Goal: Task Accomplishment & Management: Use online tool/utility

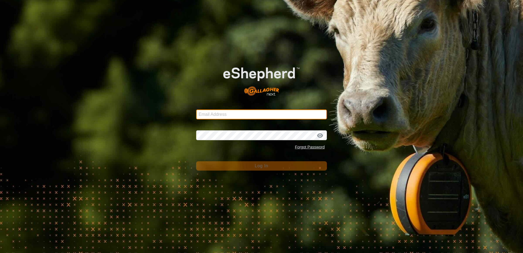
click at [223, 114] on input "Email Address" at bounding box center [261, 115] width 131 height 10
type input "[EMAIL_ADDRESS][DOMAIN_NAME]"
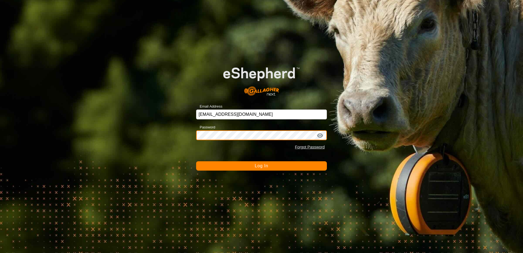
click at [196, 161] on button "Log In" at bounding box center [261, 165] width 131 height 9
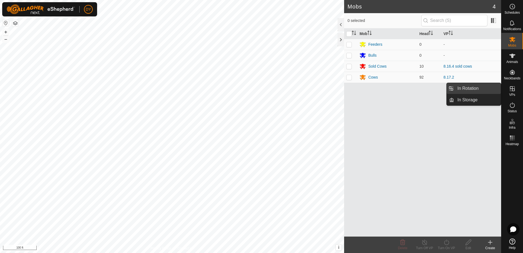
click at [484, 89] on link "In Rotation" at bounding box center [477, 88] width 47 height 11
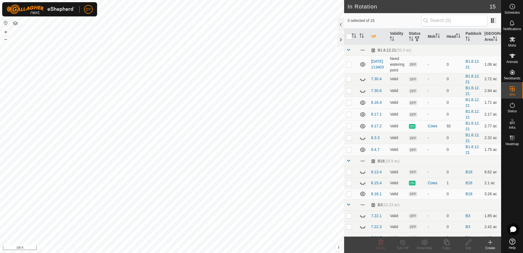
click at [490, 243] on icon at bounding box center [490, 242] width 7 height 7
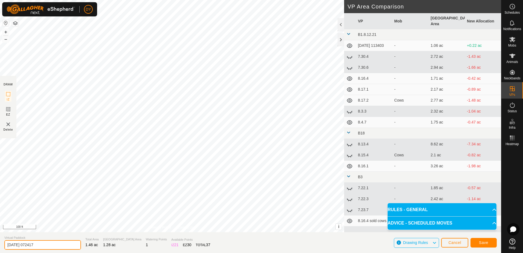
drag, startPoint x: 45, startPoint y: 243, endPoint x: -1, endPoint y: 245, distance: 46.0
click at [0, 245] on html "DY Schedules Notifications Mobs Animals Neckbands VPs Status Infra Heatmap Help…" at bounding box center [261, 126] width 523 height 253
type input "8.18.1"
click at [483, 244] on span "Save" at bounding box center [483, 242] width 9 height 4
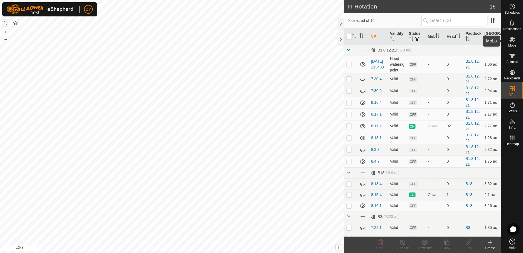
click at [512, 42] on icon at bounding box center [512, 39] width 7 height 7
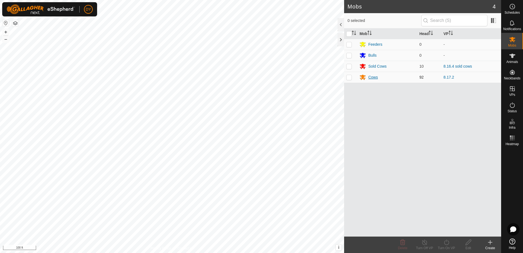
click at [368, 77] on div "Cows" at bounding box center [388, 77] width 56 height 7
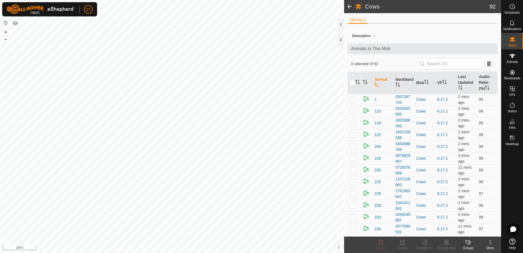
click at [350, 5] on span at bounding box center [349, 6] width 11 height 13
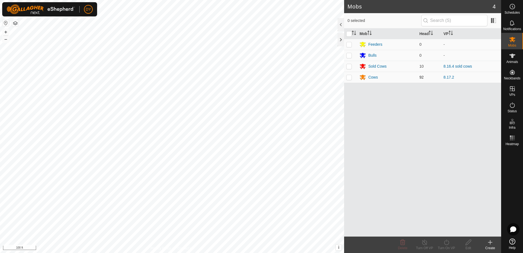
click at [349, 77] on p-checkbox at bounding box center [349, 77] width 5 height 4
checkbox input "true"
click at [446, 241] on icon at bounding box center [446, 242] width 7 height 7
click at [441, 229] on link "Now" at bounding box center [463, 230] width 54 height 11
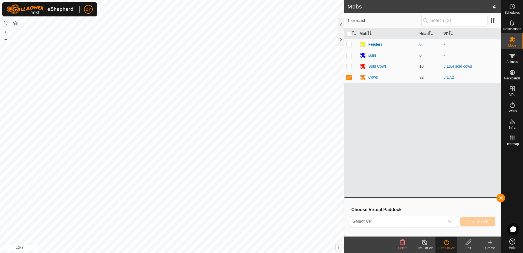
click at [437, 223] on span "Select VP" at bounding box center [397, 221] width 94 height 11
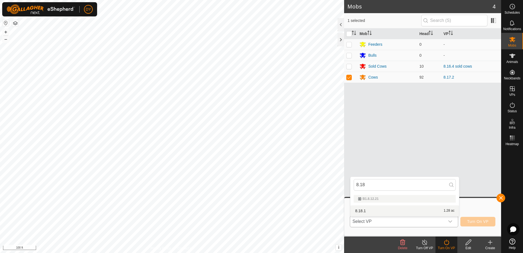
type input "8.18"
click at [368, 210] on li "8.18.1 1.28 ac" at bounding box center [405, 210] width 109 height 11
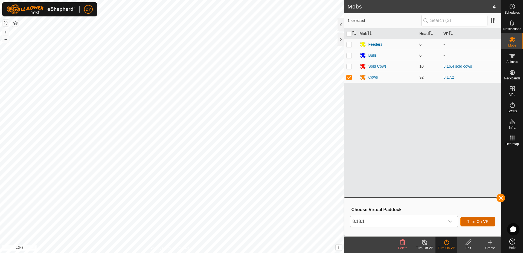
click at [480, 221] on span "Turn On VP" at bounding box center [478, 221] width 21 height 4
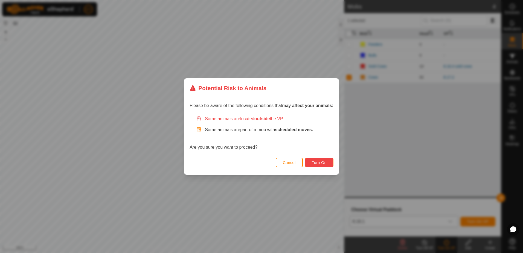
click at [318, 164] on span "Turn On" at bounding box center [319, 162] width 15 height 4
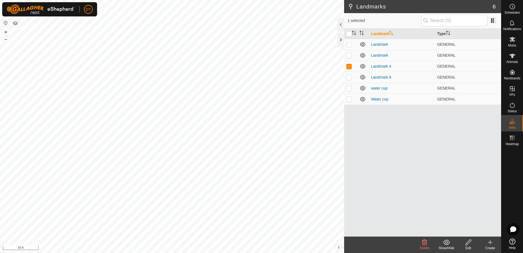
click at [426, 243] on icon at bounding box center [424, 242] width 5 height 5
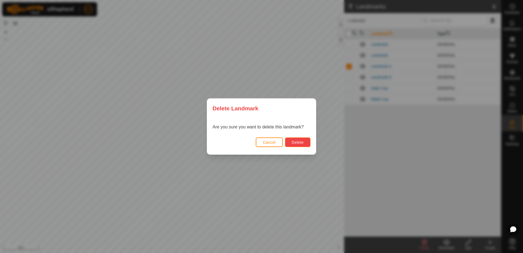
click at [305, 145] on button "Delete" at bounding box center [297, 142] width 25 height 10
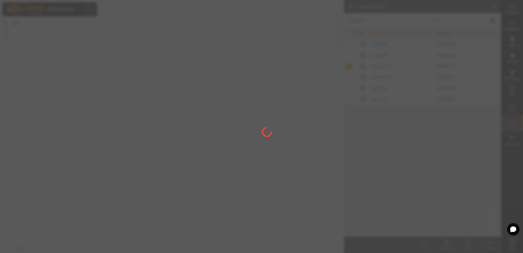
checkbox input "false"
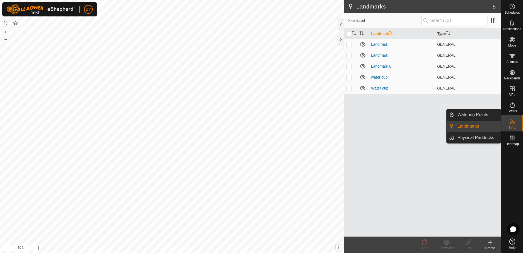
click at [464, 127] on link "Landmarks" at bounding box center [477, 126] width 47 height 11
click at [481, 115] on link "Watering Points" at bounding box center [477, 114] width 47 height 11
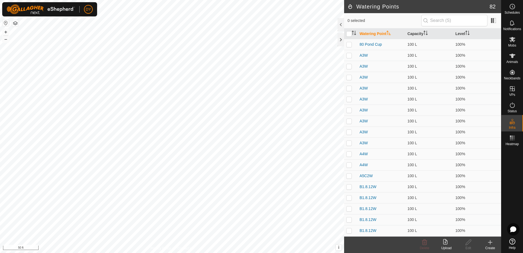
click at [491, 242] on icon at bounding box center [491, 242] width 4 height 0
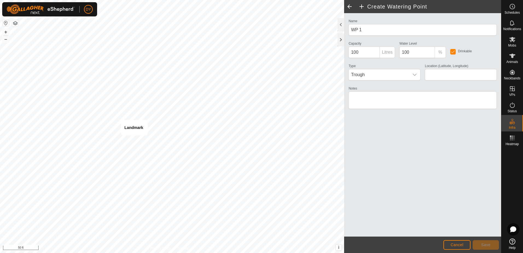
type input "43.353442, -90.026526"
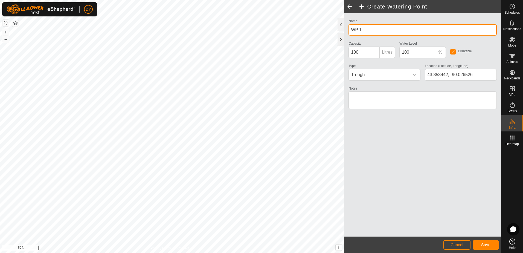
click at [337, 34] on div "Privacy Policy Contact Us WP 1 Type: trough Capacity: 100L Water Level: 100% Dr…" at bounding box center [251, 126] width 502 height 253
type input "40 Pond Cup"
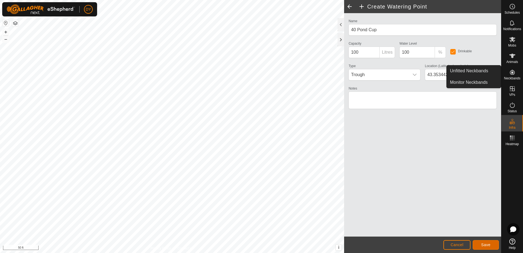
click at [482, 246] on span "Save" at bounding box center [486, 245] width 9 height 4
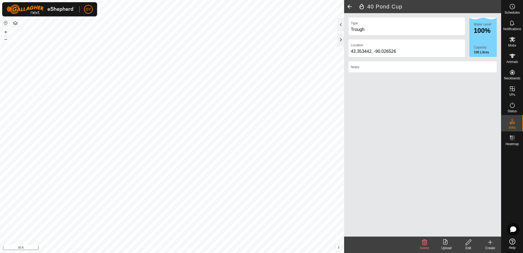
click at [350, 4] on span at bounding box center [349, 6] width 11 height 13
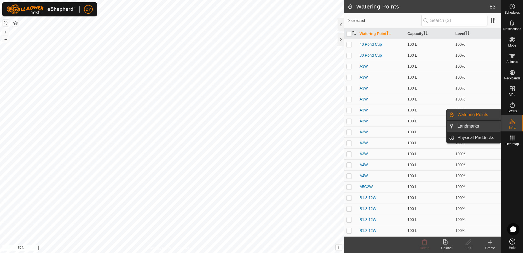
click at [477, 123] on link "Landmarks" at bounding box center [477, 126] width 47 height 11
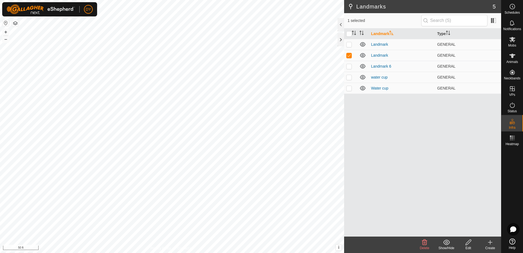
click at [426, 243] on icon at bounding box center [425, 242] width 7 height 7
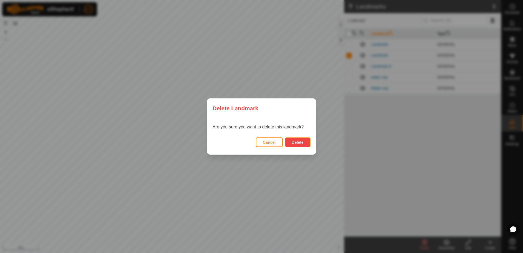
click at [291, 143] on button "Delete" at bounding box center [297, 142] width 25 height 10
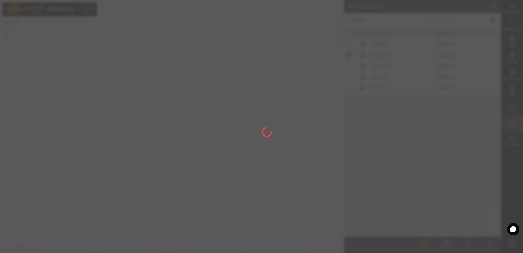
checkbox input "false"
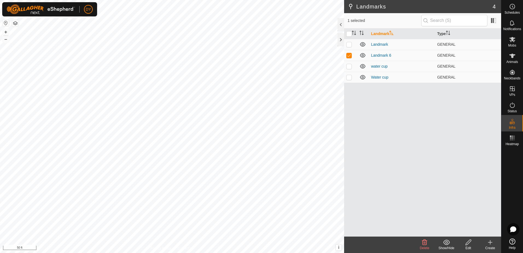
click at [424, 242] on icon at bounding box center [424, 242] width 5 height 5
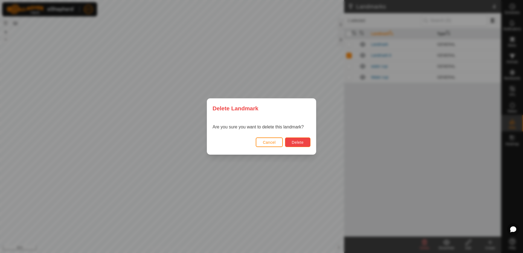
click at [296, 142] on span "Delete" at bounding box center [298, 142] width 12 height 4
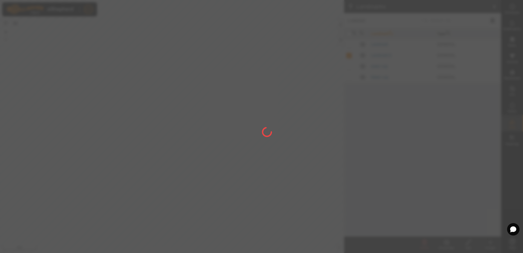
checkbox input "false"
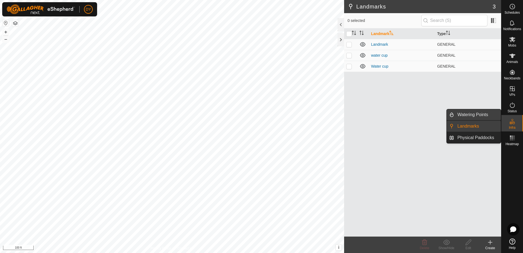
click at [476, 116] on link "Watering Points" at bounding box center [477, 114] width 47 height 11
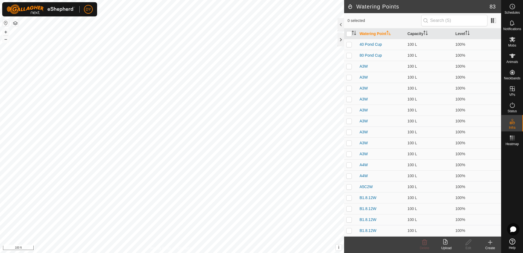
click at [489, 243] on icon at bounding box center [490, 242] width 7 height 7
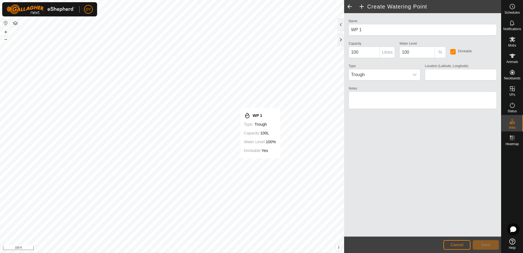
type input "43.353615, -90.016849"
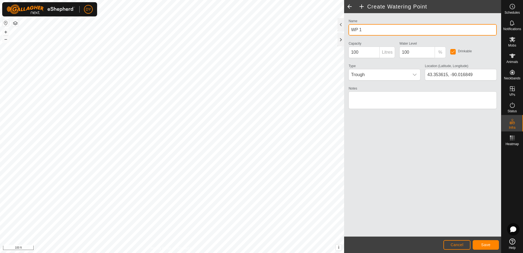
drag, startPoint x: 362, startPoint y: 29, endPoint x: 345, endPoint y: 33, distance: 17.3
click at [345, 33] on div "Name WP 1 Capacity 100 Litres Water Level 100 % Drinkable Type Trough Location …" at bounding box center [422, 124] width 157 height 223
type input "B"
type input "3 ac Cup"
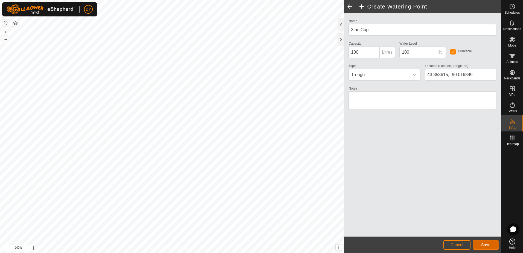
click at [481, 245] on button "Save" at bounding box center [486, 245] width 26 height 10
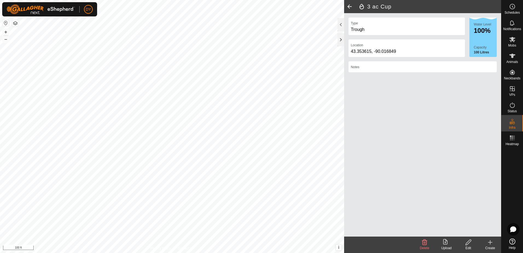
click at [347, 8] on span at bounding box center [349, 6] width 11 height 13
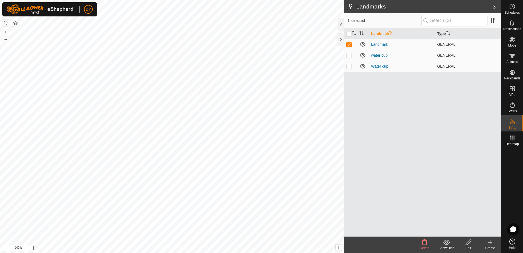
click at [424, 244] on icon at bounding box center [425, 242] width 7 height 7
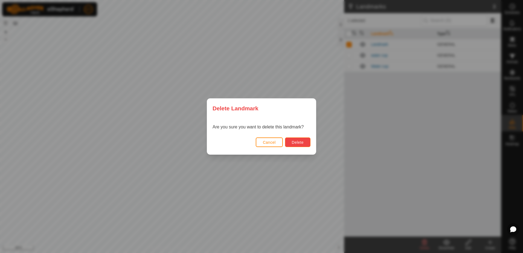
click at [302, 143] on span "Delete" at bounding box center [298, 142] width 12 height 4
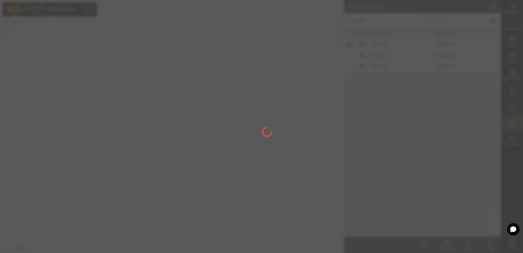
checkbox input "false"
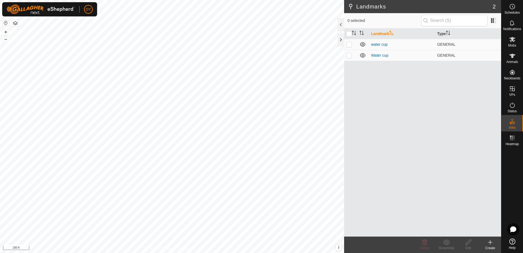
checkbox input "true"
click at [468, 243] on icon at bounding box center [468, 242] width 7 height 7
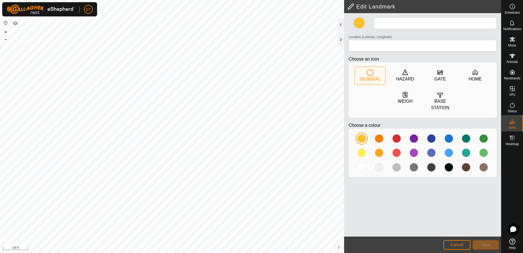
type input "Water cup"
type input "43.355924, -90.027477"
click at [494, 247] on button "Save" at bounding box center [486, 245] width 26 height 10
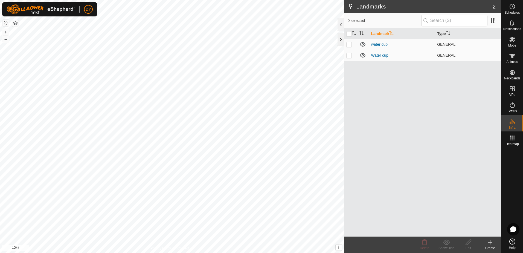
click at [338, 35] on div at bounding box center [341, 39] width 7 height 13
